Goal: Check status: Check status

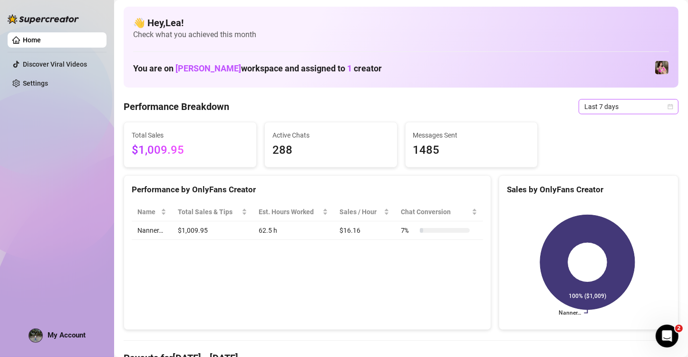
click at [668, 104] on icon "calendar" at bounding box center [671, 107] width 6 height 6
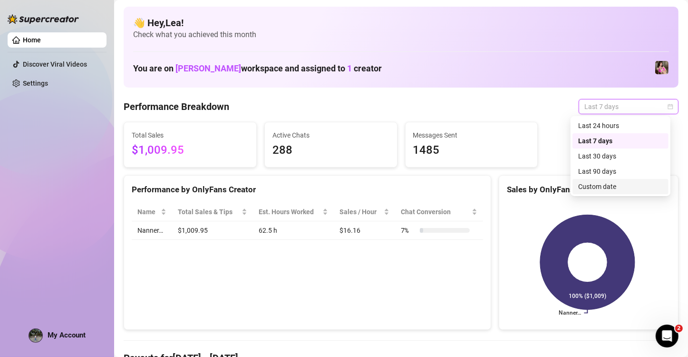
click at [612, 185] on div "Custom date" at bounding box center [620, 186] width 85 height 10
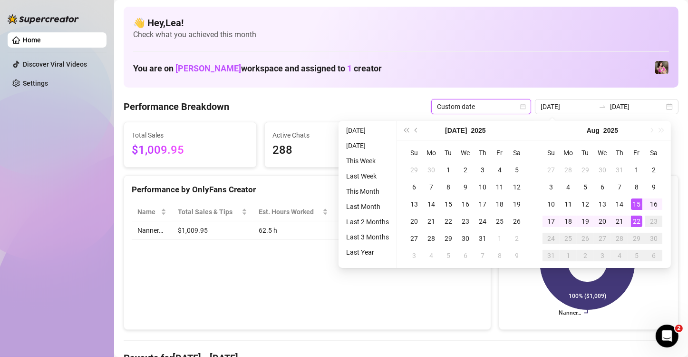
type input "[DATE]"
click at [635, 222] on div "22" at bounding box center [636, 220] width 11 height 11
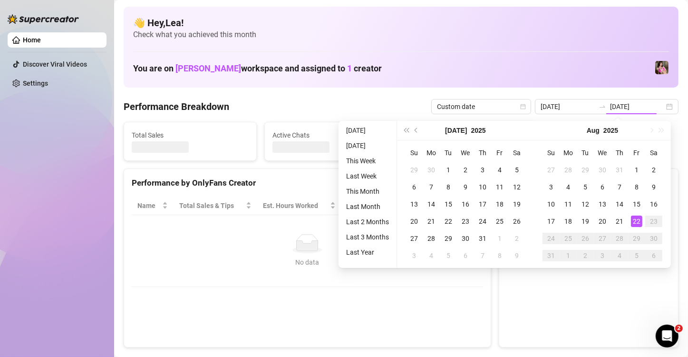
type input "[DATE]"
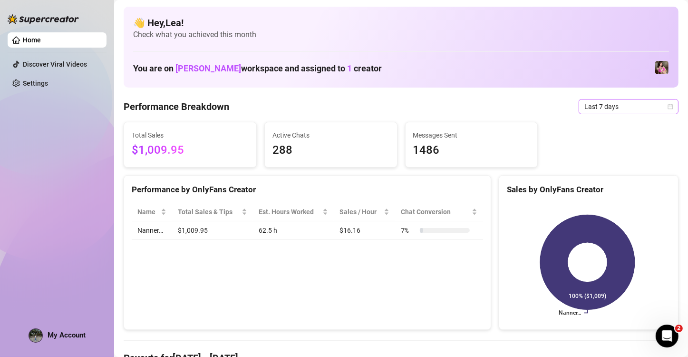
click at [668, 107] on icon "calendar" at bounding box center [671, 107] width 6 height 6
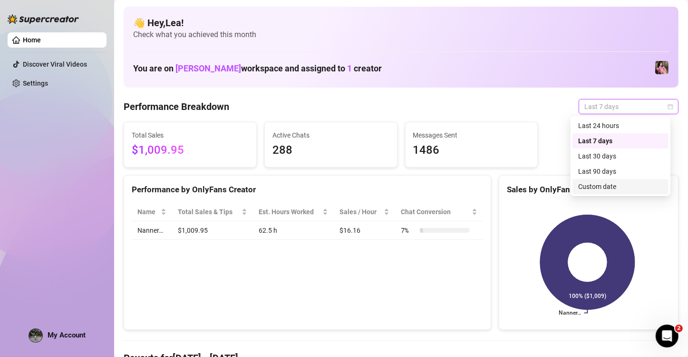
click at [609, 184] on div "Custom date" at bounding box center [620, 186] width 85 height 10
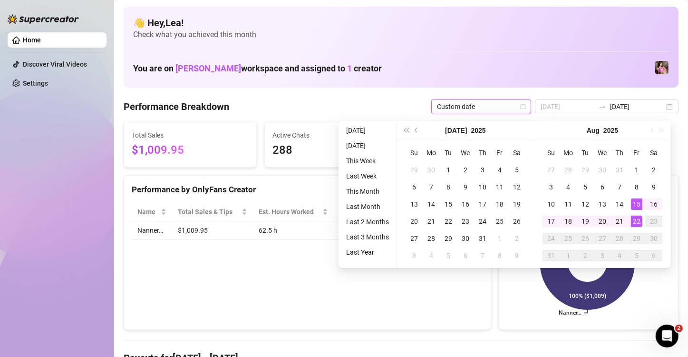
type input "[DATE]"
click at [636, 223] on div "22" at bounding box center [636, 220] width 11 height 11
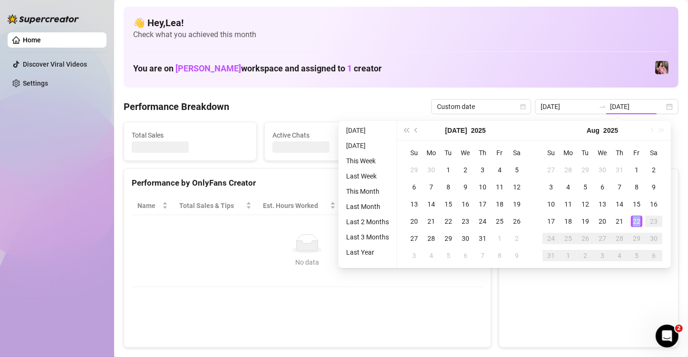
type input "[DATE]"
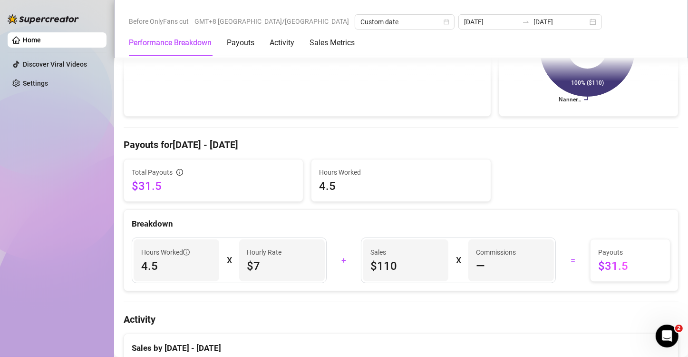
scroll to position [215, 0]
